Goal: Task Accomplishment & Management: Manage account settings

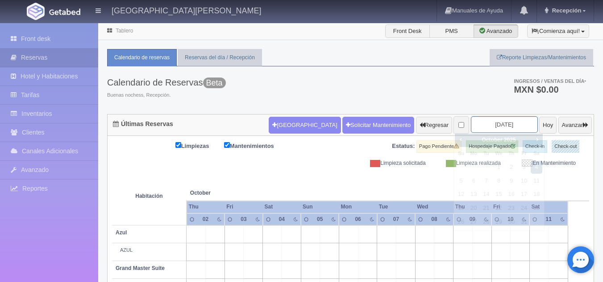
click at [490, 126] on input "2025-10-04" at bounding box center [504, 124] width 67 height 17
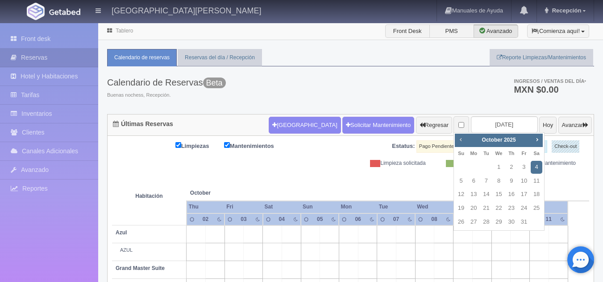
click at [458, 138] on span "Prev" at bounding box center [460, 139] width 7 height 7
click at [534, 170] on link "6" at bounding box center [537, 167] width 12 height 13
type input "[DATE]"
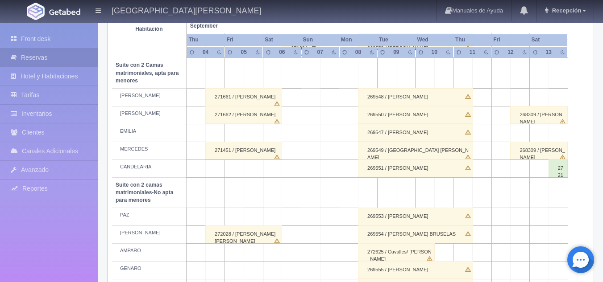
scroll to position [706, 0]
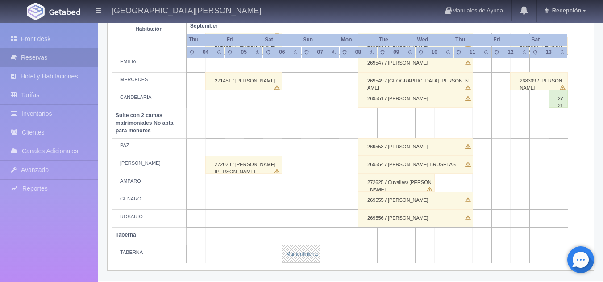
click at [308, 260] on link "Mantenimiento" at bounding box center [301, 254] width 38 height 18
select select "Mantenimiento"
select select "1920_TABERNA"
type input "06-09-2025"
type input "07-09-2025"
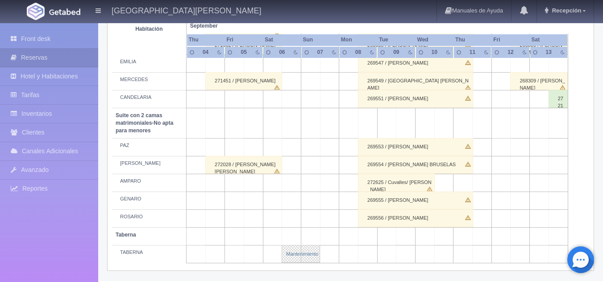
type textarea "Jorge Aceves/ Evelyn"
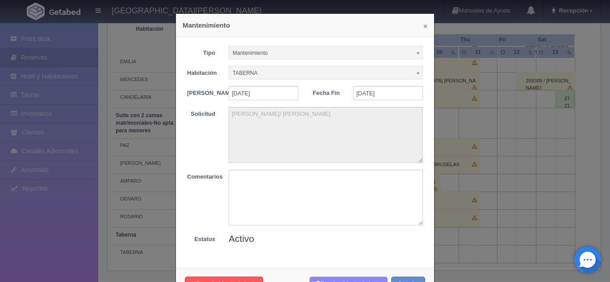
click at [423, 27] on button "×" at bounding box center [425, 26] width 4 height 7
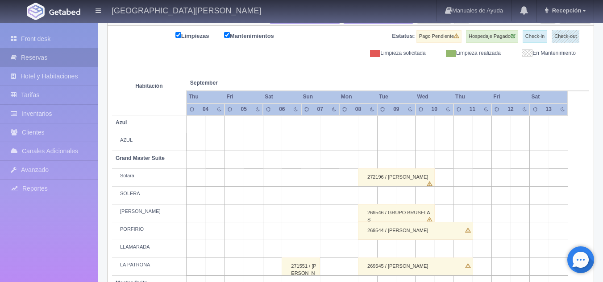
scroll to position [0, 0]
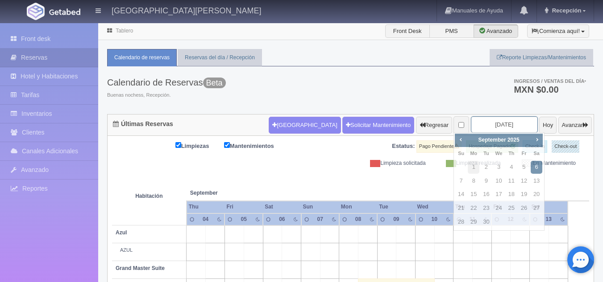
click at [499, 129] on input "[DATE]" at bounding box center [504, 124] width 67 height 17
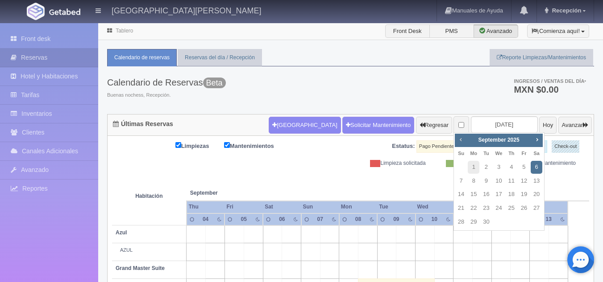
click at [461, 141] on span "Prev" at bounding box center [460, 139] width 7 height 7
click at [472, 181] on link "4" at bounding box center [474, 181] width 12 height 13
type input "2025-08-04"
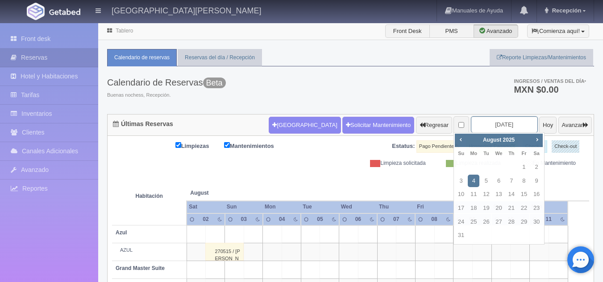
click at [501, 122] on input "2025-08-04" at bounding box center [504, 124] width 67 height 17
click at [461, 140] on span "Prev" at bounding box center [460, 139] width 7 height 7
click at [462, 183] on link "6" at bounding box center [461, 181] width 12 height 13
type input "[DATE]"
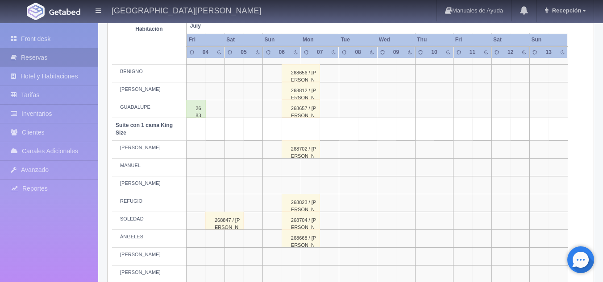
scroll to position [372, 0]
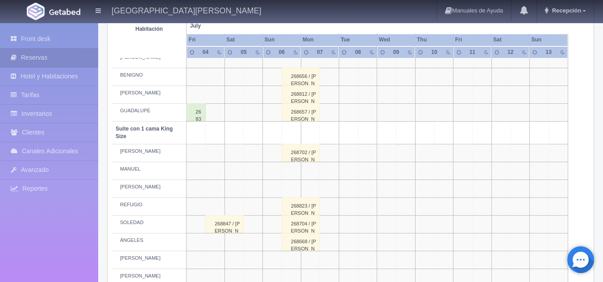
click at [306, 157] on div "268702 / [PERSON_NAME]" at bounding box center [301, 153] width 38 height 18
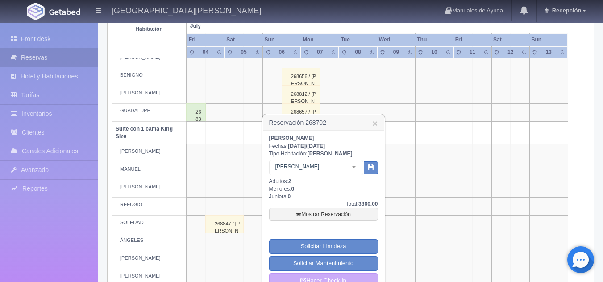
click at [302, 73] on div "268656 / FERNANDO MANDRI BELLOT" at bounding box center [301, 77] width 38 height 18
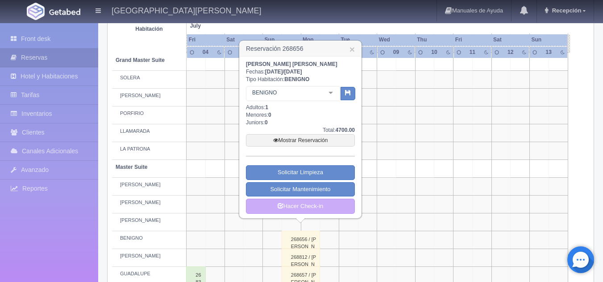
scroll to position [208, 0]
click at [352, 50] on link "×" at bounding box center [351, 49] width 5 height 9
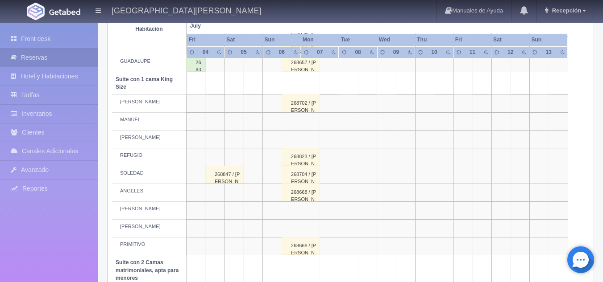
scroll to position [422, 0]
click at [305, 107] on div "268702 / ARWIN ARMANDO MATANAEL RAMOS CASAS" at bounding box center [301, 103] width 38 height 18
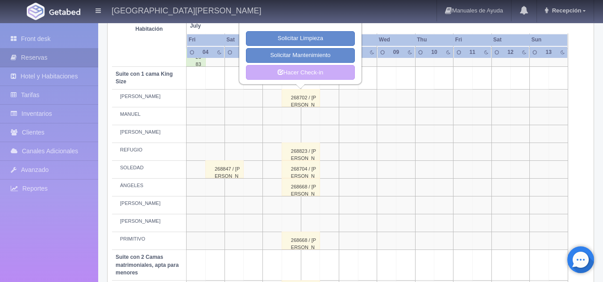
scroll to position [427, 0]
click at [307, 158] on div "268823 / TERE ZAMORA" at bounding box center [301, 151] width 38 height 18
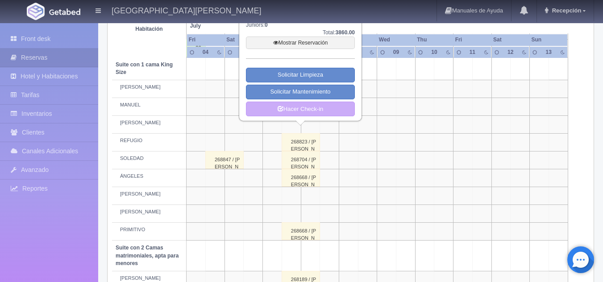
scroll to position [440, 0]
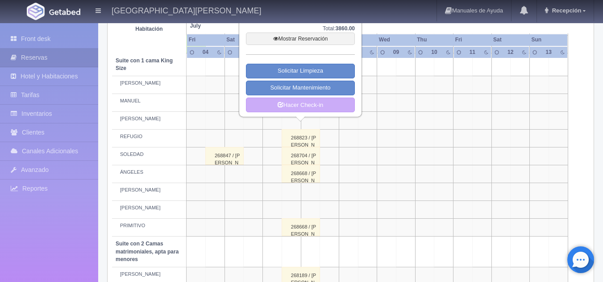
click at [298, 161] on div "268704 / MIGUEL ANDRES HERNANDEZ" at bounding box center [301, 156] width 38 height 18
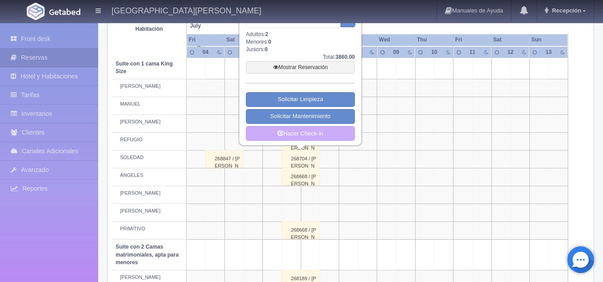
scroll to position [436, 0]
click at [302, 187] on div "268668 / BRAULIO FLORES" at bounding box center [301, 178] width 38 height 18
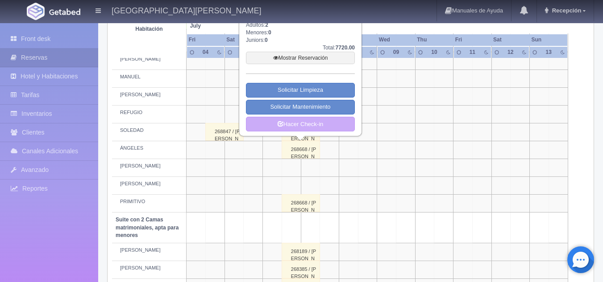
scroll to position [465, 0]
click at [304, 202] on div "268668 / BRAULIO FLORES" at bounding box center [301, 203] width 38 height 18
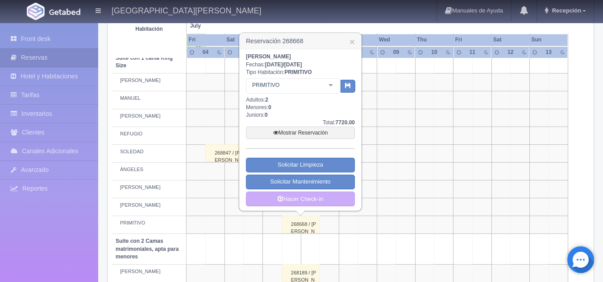
scroll to position [446, 0]
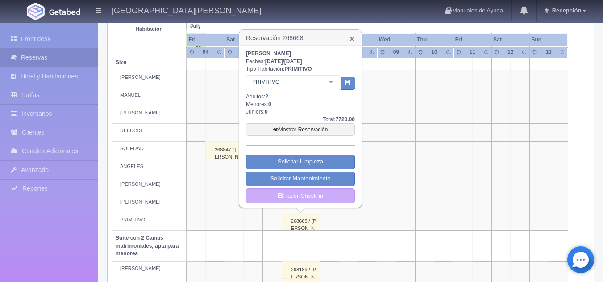
click at [352, 39] on link "×" at bounding box center [351, 38] width 5 height 9
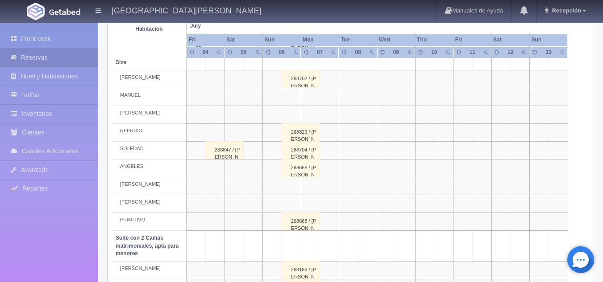
click at [311, 153] on div "268704 / MIGUEL ANDRES HERNANDEZ" at bounding box center [301, 150] width 38 height 18
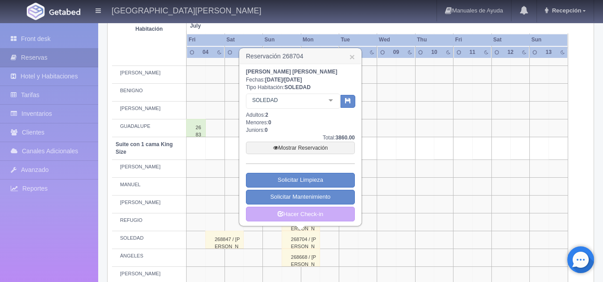
scroll to position [356, 0]
click at [355, 58] on h3 "Reservación 268704 ×" at bounding box center [300, 57] width 121 height 16
click at [351, 58] on link "×" at bounding box center [351, 57] width 5 height 9
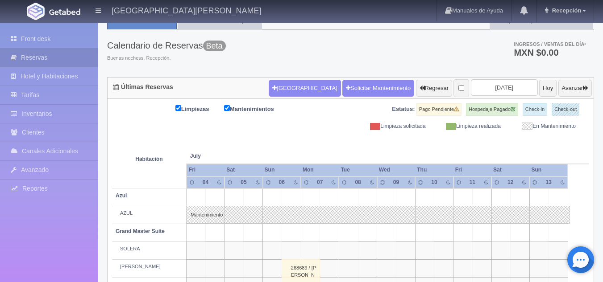
scroll to position [0, 0]
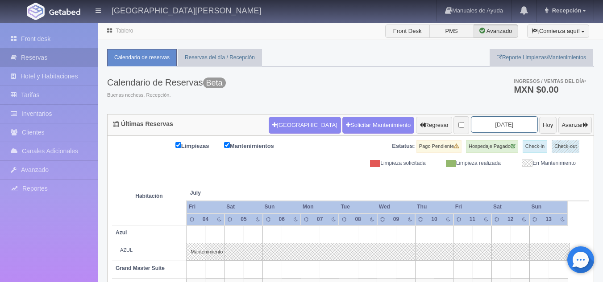
click at [487, 130] on input "2025-07-06" at bounding box center [504, 124] width 67 height 17
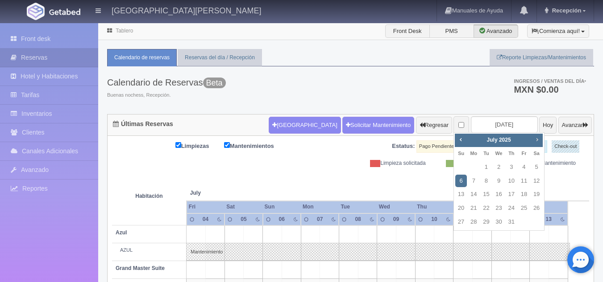
click at [536, 137] on span "Next" at bounding box center [536, 139] width 7 height 7
click at [535, 172] on link "6" at bounding box center [537, 167] width 12 height 13
type input "2025-09-06"
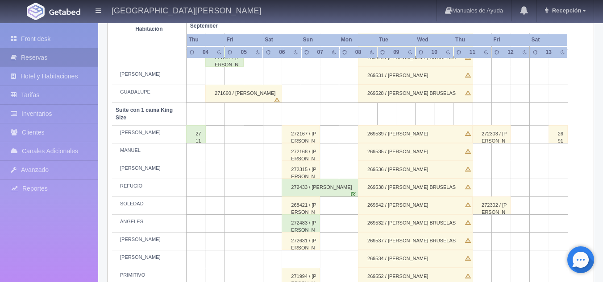
scroll to position [413, 0]
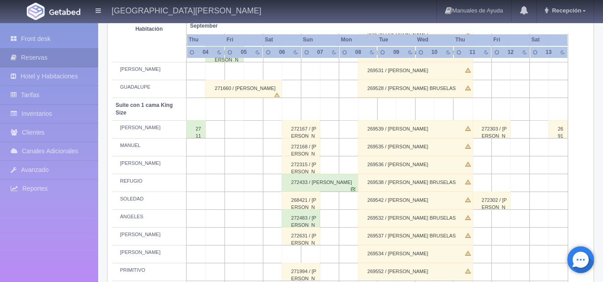
click at [295, 203] on div "268421 / [PERSON_NAME]" at bounding box center [301, 201] width 38 height 18
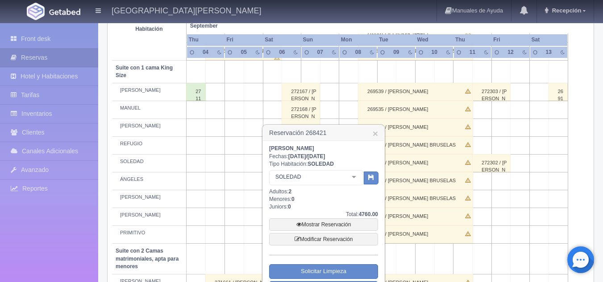
scroll to position [451, 0]
click at [334, 239] on link "Modificar Reservación" at bounding box center [323, 239] width 109 height 12
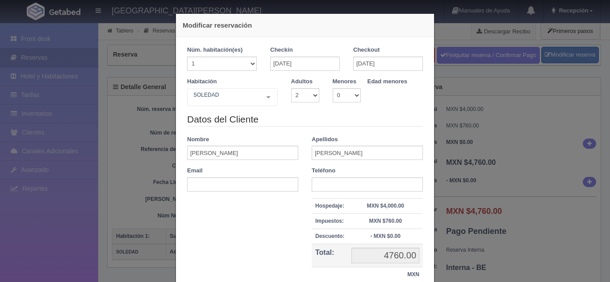
select select "2"
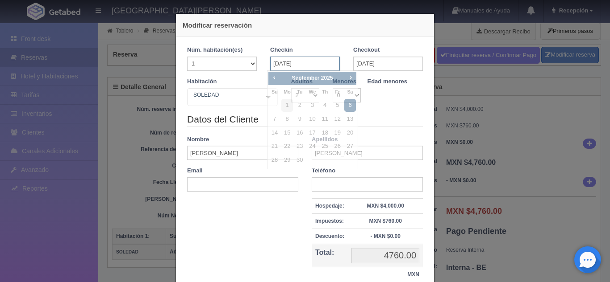
click at [292, 66] on input "[DATE]" at bounding box center [305, 64] width 70 height 14
click at [350, 77] on span "Next" at bounding box center [350, 77] width 7 height 7
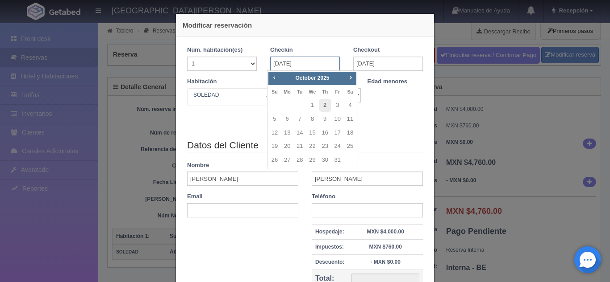
type input "4760.00"
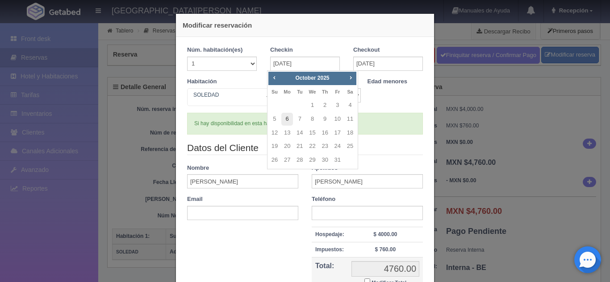
click at [290, 117] on link "6" at bounding box center [287, 119] width 12 height 13
type input "[DATE]"
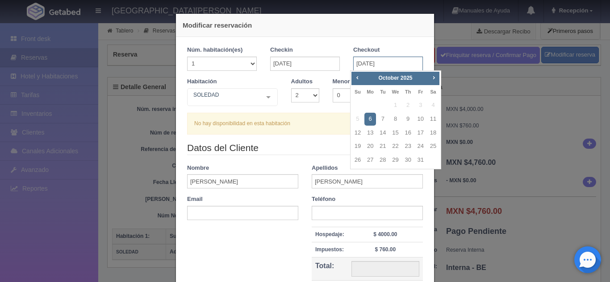
click at [384, 68] on input "[DATE]" at bounding box center [388, 64] width 70 height 14
click at [314, 59] on input "[DATE]" at bounding box center [305, 64] width 70 height 14
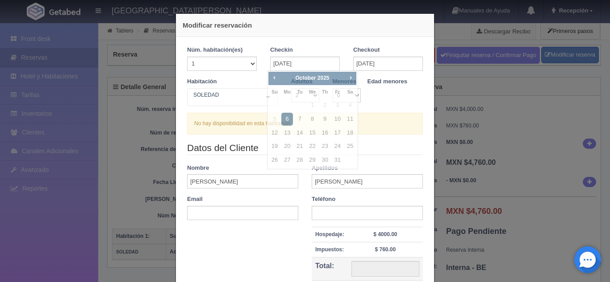
click at [391, 101] on div "Habitación SOLEDAD Suite con 2 camas matrimoniales-No apta para menores Suite c…" at bounding box center [304, 95] width 249 height 35
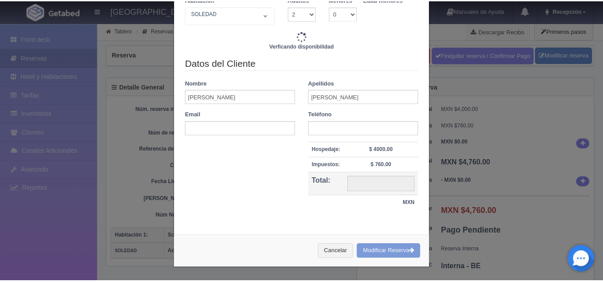
scroll to position [85, 0]
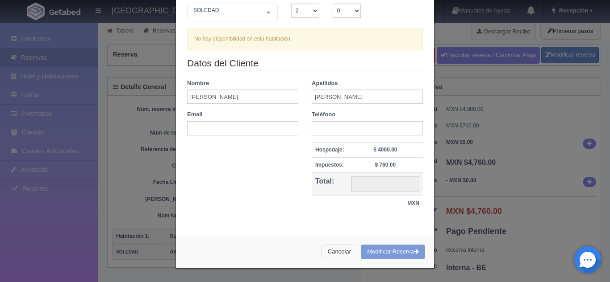
click at [341, 256] on button "Cancelar" at bounding box center [339, 252] width 36 height 15
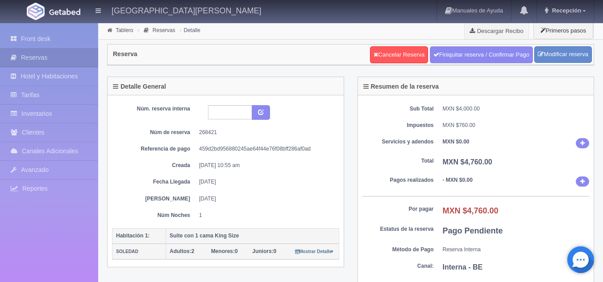
scroll to position [0, 0]
click at [40, 42] on link "Front desk" at bounding box center [49, 39] width 98 height 18
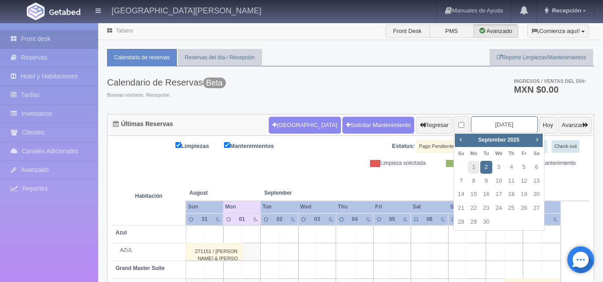
click at [485, 129] on input "2025-09-02" at bounding box center [504, 124] width 67 height 17
click at [535, 169] on link "6" at bounding box center [537, 167] width 12 height 13
type input "2025-09-06"
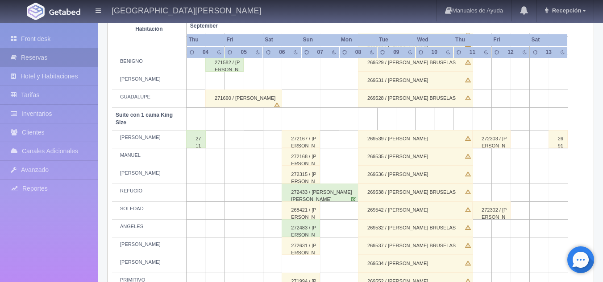
scroll to position [425, 0]
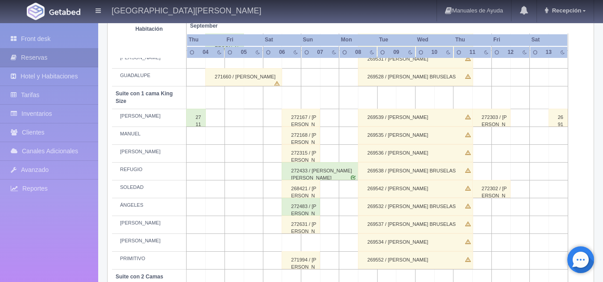
click at [296, 192] on div "268421 / MARIO LOZANO" at bounding box center [301, 189] width 38 height 18
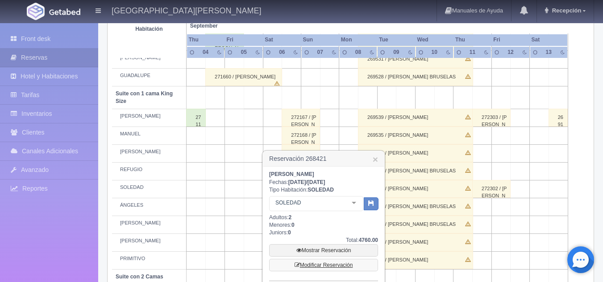
click at [349, 264] on link "Modificar Reservación" at bounding box center [323, 265] width 109 height 12
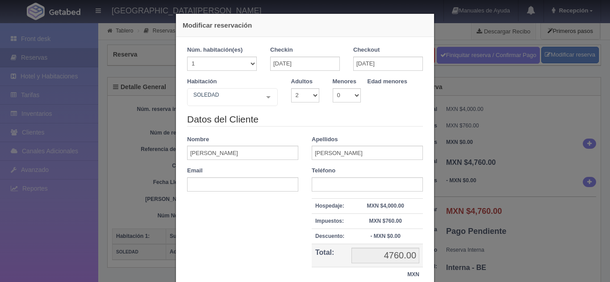
select select "2"
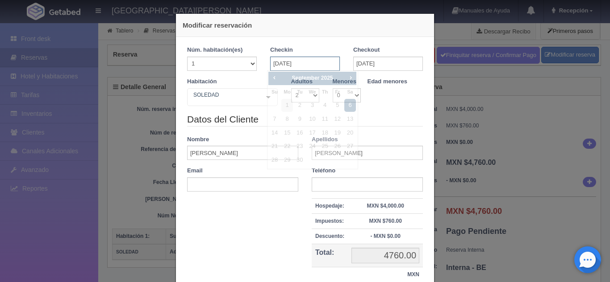
click at [299, 67] on input "[DATE]" at bounding box center [305, 64] width 70 height 14
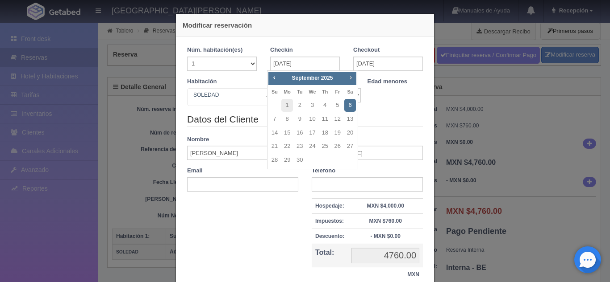
click at [353, 80] on span "Next" at bounding box center [350, 77] width 7 height 7
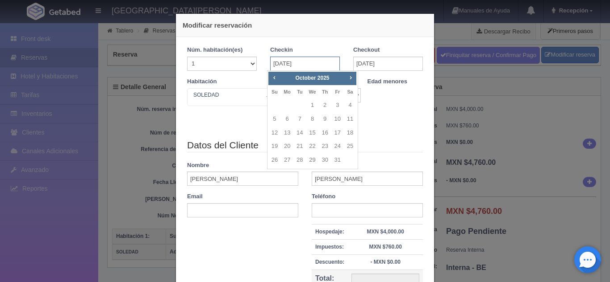
type input "4760.00"
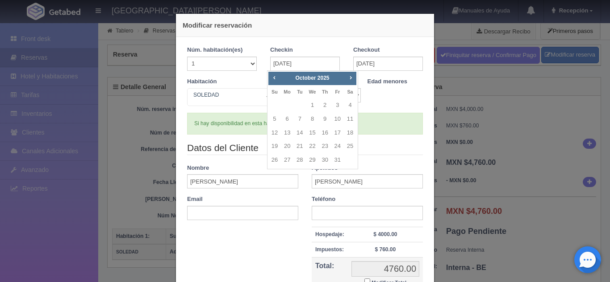
checkbox input "false"
type input "4760.00"
click at [348, 105] on link "4" at bounding box center [350, 105] width 12 height 13
type input "[DATE]"
type input "04-10-2025"
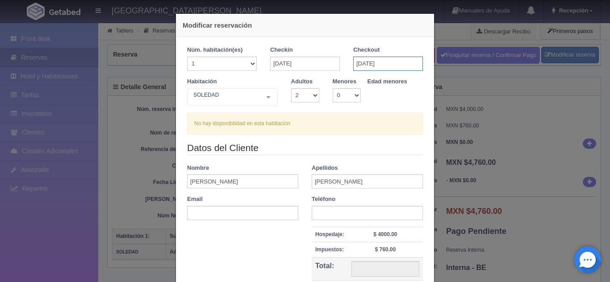
click at [371, 67] on input "04-10-2025" at bounding box center [388, 64] width 70 height 14
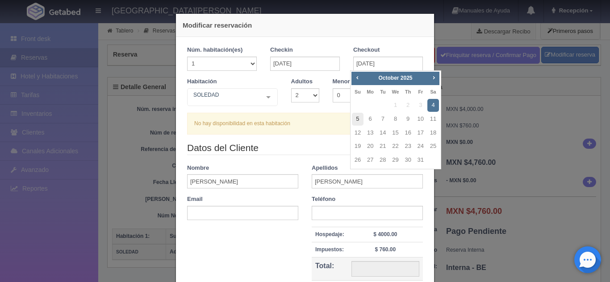
click at [358, 118] on link "5" at bounding box center [358, 119] width 12 height 13
type input "05-10-2025"
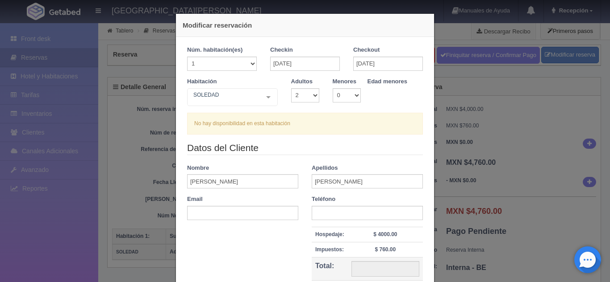
checkbox input "false"
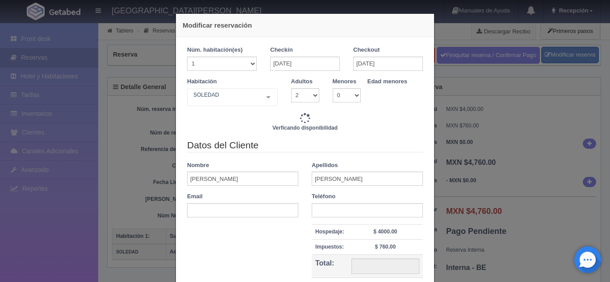
type input "4760.00"
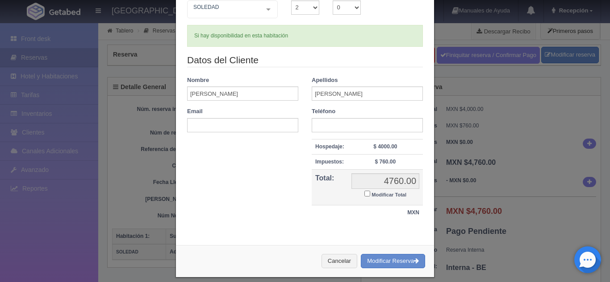
scroll to position [88, 0]
click at [393, 265] on button "Modificar Reserva" at bounding box center [393, 261] width 64 height 15
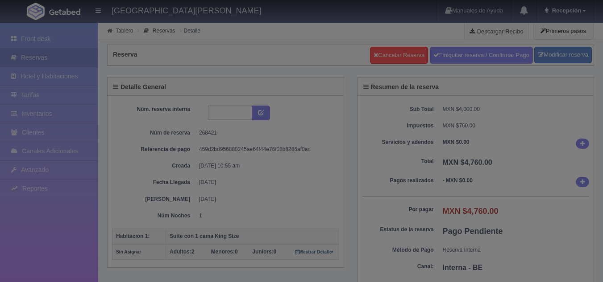
select select "2"
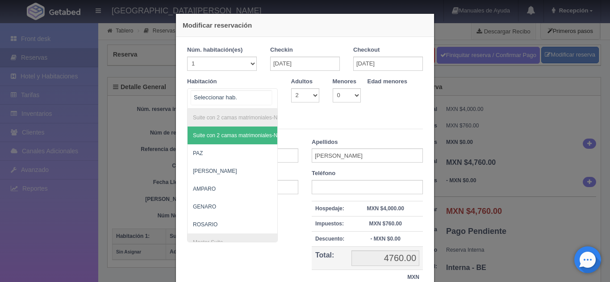
click at [265, 100] on div "Suite con 2 camas matrimoniales-No apta para menores Suite con 2 camas matrimon…" at bounding box center [232, 98] width 91 height 21
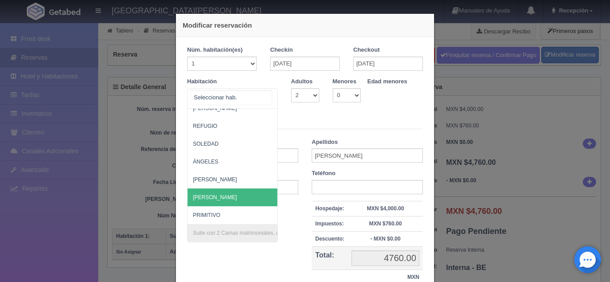
scroll to position [581, 0]
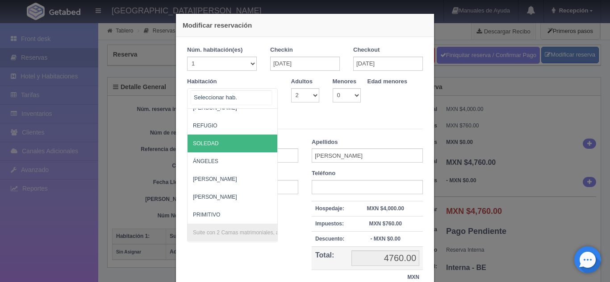
click at [209, 140] on span "SOLEDAD" at bounding box center [275, 144] width 176 height 18
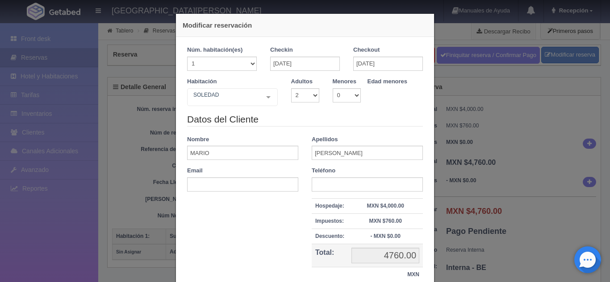
checkbox input "false"
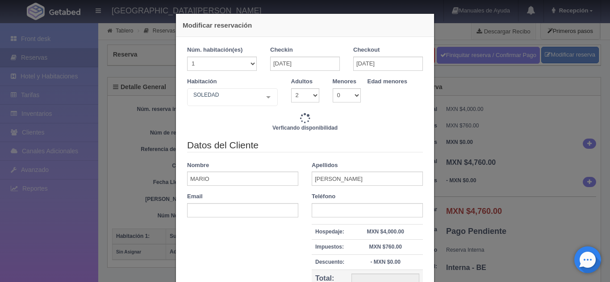
type input "4760.00"
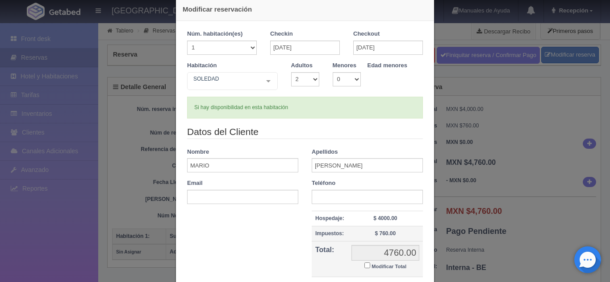
scroll to position [97, 0]
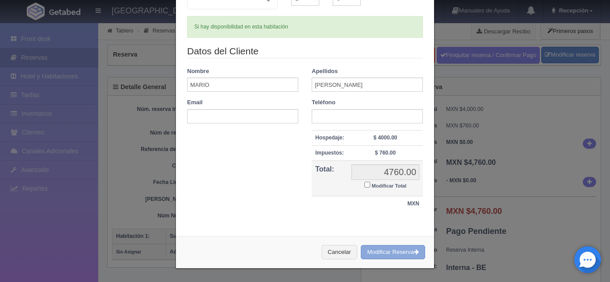
click at [400, 252] on button "Modificar Reserva" at bounding box center [393, 252] width 64 height 15
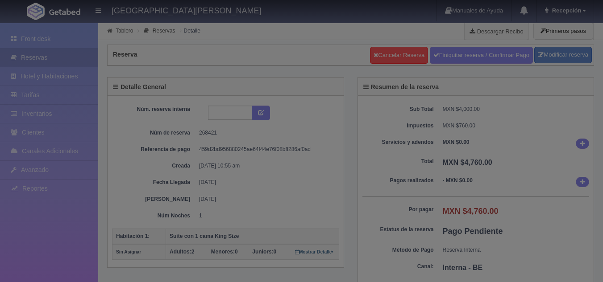
select select "2"
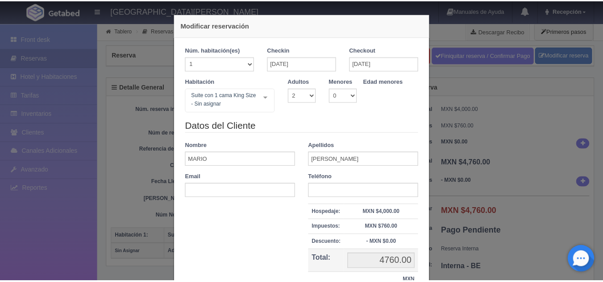
scroll to position [78, 0]
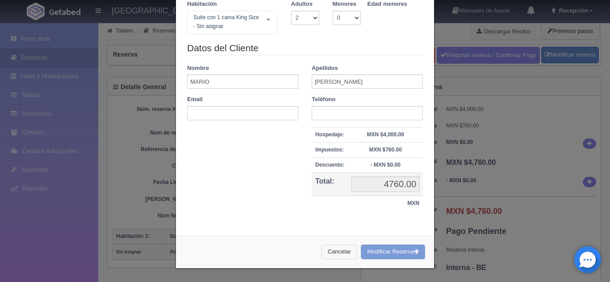
click at [332, 249] on button "Cancelar" at bounding box center [339, 252] width 36 height 15
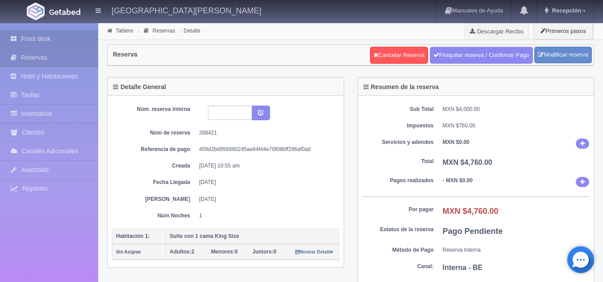
click at [29, 36] on link "Front desk" at bounding box center [49, 39] width 98 height 18
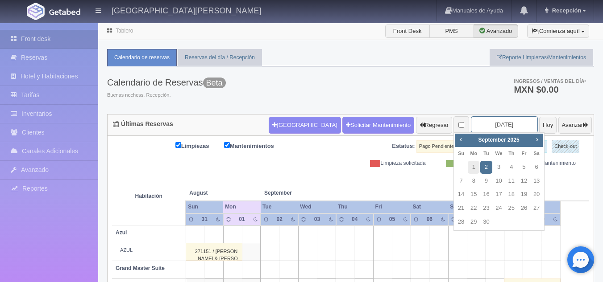
click at [499, 120] on input "2025-09-02" at bounding box center [504, 124] width 67 height 17
click at [535, 165] on link "6" at bounding box center [537, 167] width 12 height 13
type input "2025-09-06"
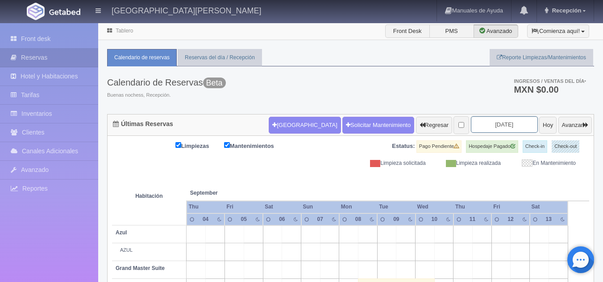
click at [497, 122] on input "[DATE]" at bounding box center [504, 124] width 67 height 17
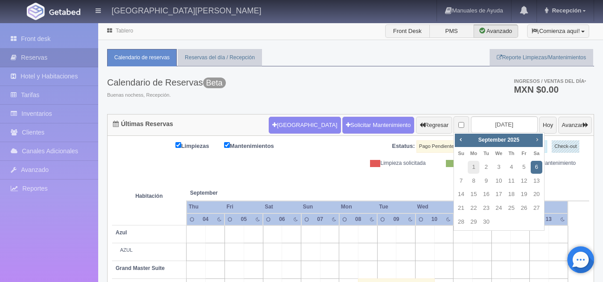
click at [537, 140] on span "Next" at bounding box center [536, 139] width 7 height 7
click at [535, 162] on link "4" at bounding box center [537, 167] width 12 height 13
type input "2025-10-04"
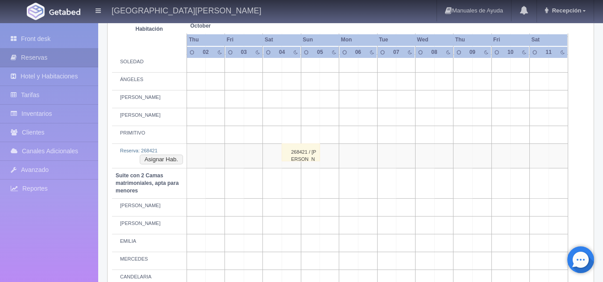
scroll to position [533, 0]
click at [159, 160] on button "Asignar Hab." at bounding box center [161, 159] width 43 height 10
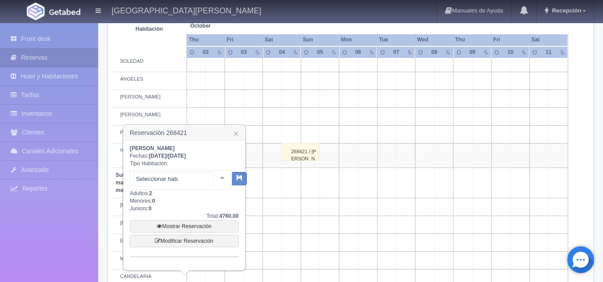
click at [215, 179] on div at bounding box center [222, 177] width 18 height 13
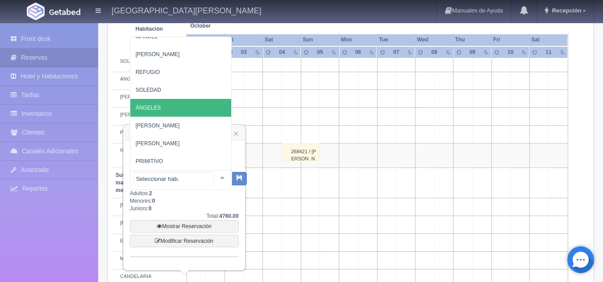
scroll to position [70, 0]
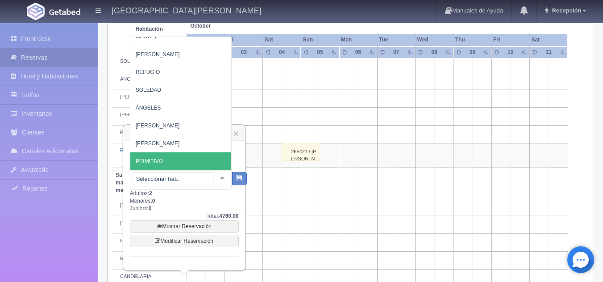
click at [166, 158] on span "PRIMITIVO" at bounding box center [187, 162] width 114 height 18
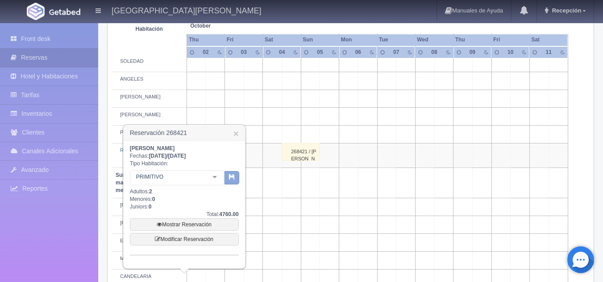
click at [230, 178] on icon "button" at bounding box center [232, 177] width 6 height 6
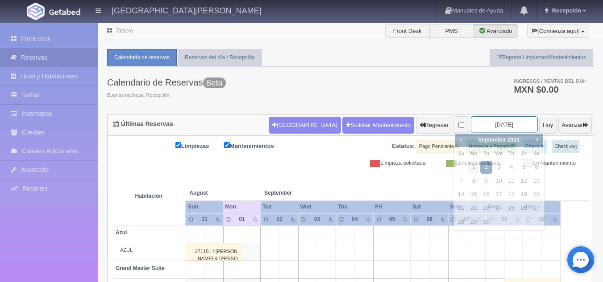
click at [483, 126] on input "[DATE]" at bounding box center [504, 124] width 67 height 17
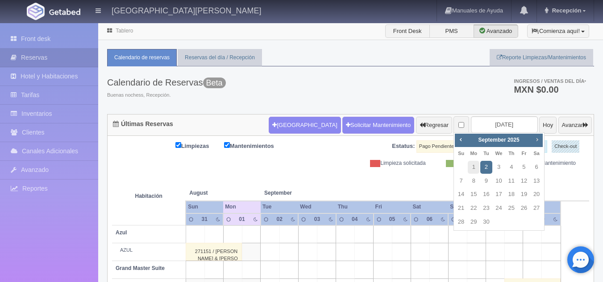
click at [539, 142] on span "Next" at bounding box center [536, 139] width 7 height 7
click at [538, 164] on link "4" at bounding box center [537, 167] width 12 height 13
type input "[DATE]"
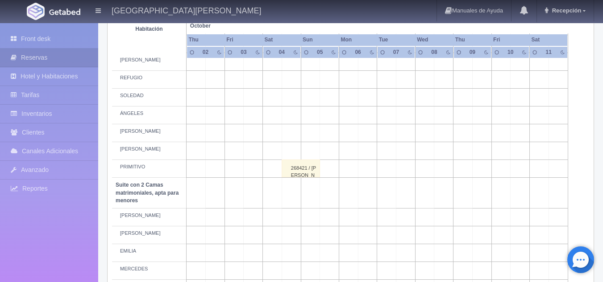
scroll to position [499, 0]
click at [306, 169] on div "268421 / [PERSON_NAME]" at bounding box center [301, 168] width 38 height 18
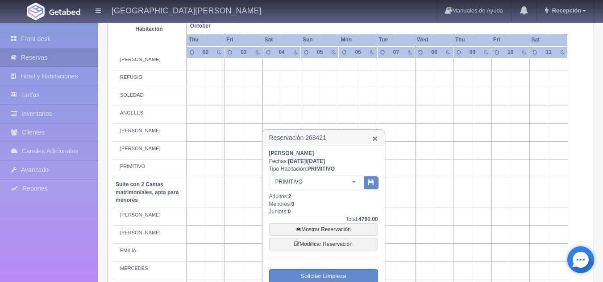
click at [373, 139] on link "×" at bounding box center [374, 138] width 5 height 9
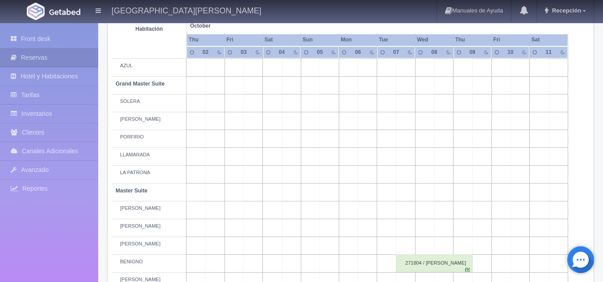
scroll to position [0, 0]
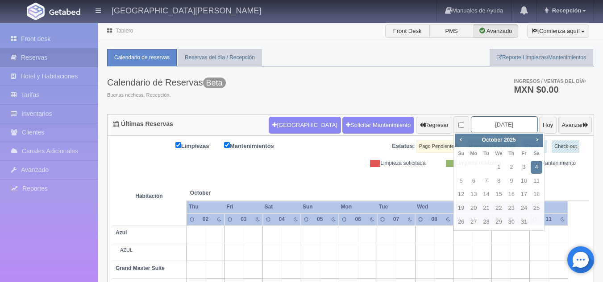
click at [482, 126] on input "2025-10-04" at bounding box center [504, 124] width 67 height 17
click at [463, 144] on link "Prev" at bounding box center [461, 140] width 10 height 10
click at [542, 170] on link "6" at bounding box center [537, 167] width 12 height 13
type input "[DATE]"
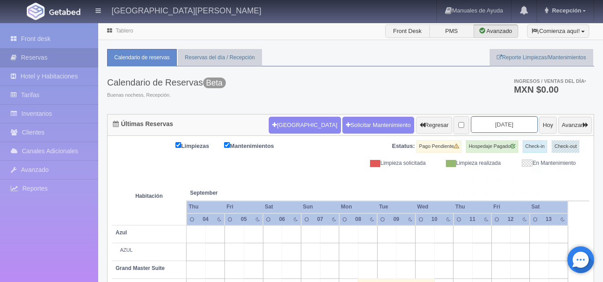
click at [481, 128] on input "[DATE]" at bounding box center [504, 124] width 67 height 17
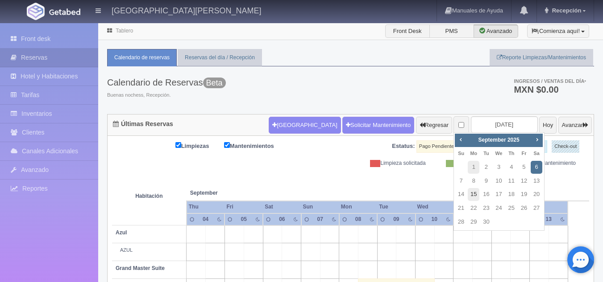
click at [473, 196] on link "15" at bounding box center [474, 194] width 12 height 13
type input "[DATE]"
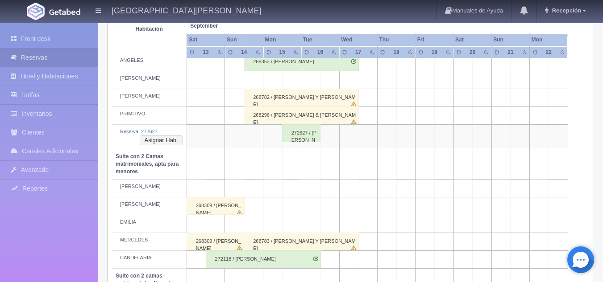
scroll to position [552, 0]
click at [153, 141] on button "Asignar Hab." at bounding box center [161, 140] width 43 height 10
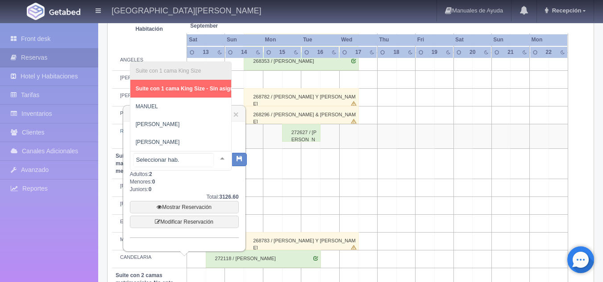
click at [212, 161] on div "Suite con 1 cama King Size Suite con 1 cama King Size - Sin asignar [PERSON_NAM…" at bounding box center [181, 161] width 102 height 20
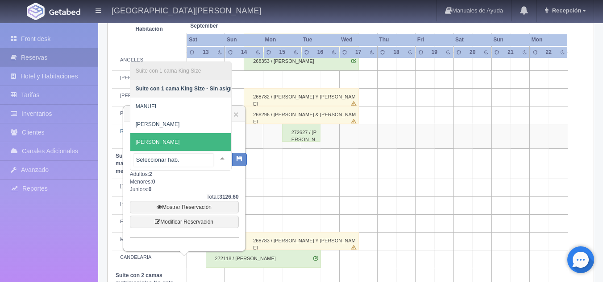
click at [166, 133] on span "[PERSON_NAME]" at bounding box center [187, 142] width 114 height 18
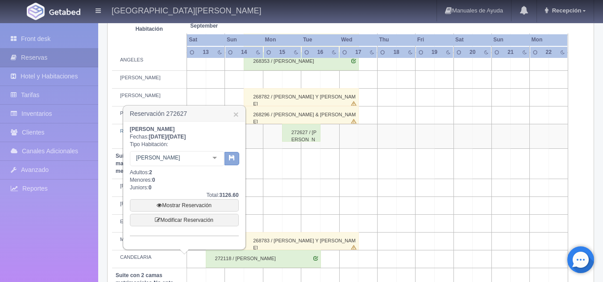
click at [235, 159] on button "button" at bounding box center [231, 158] width 15 height 13
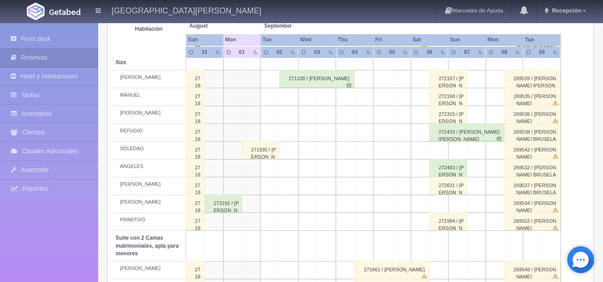
scroll to position [466, 0]
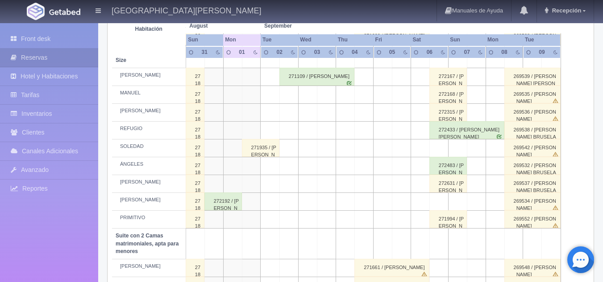
click at [230, 206] on div "272192 / [PERSON_NAME]" at bounding box center [222, 202] width 37 height 18
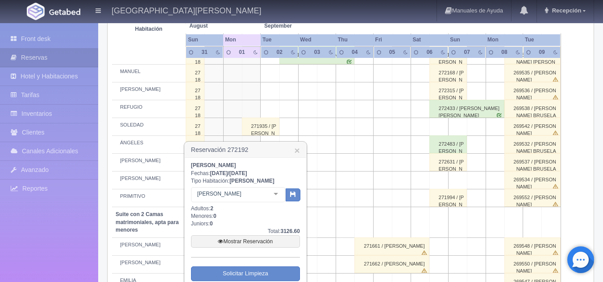
scroll to position [488, 0]
